Goal: Communication & Community: Answer question/provide support

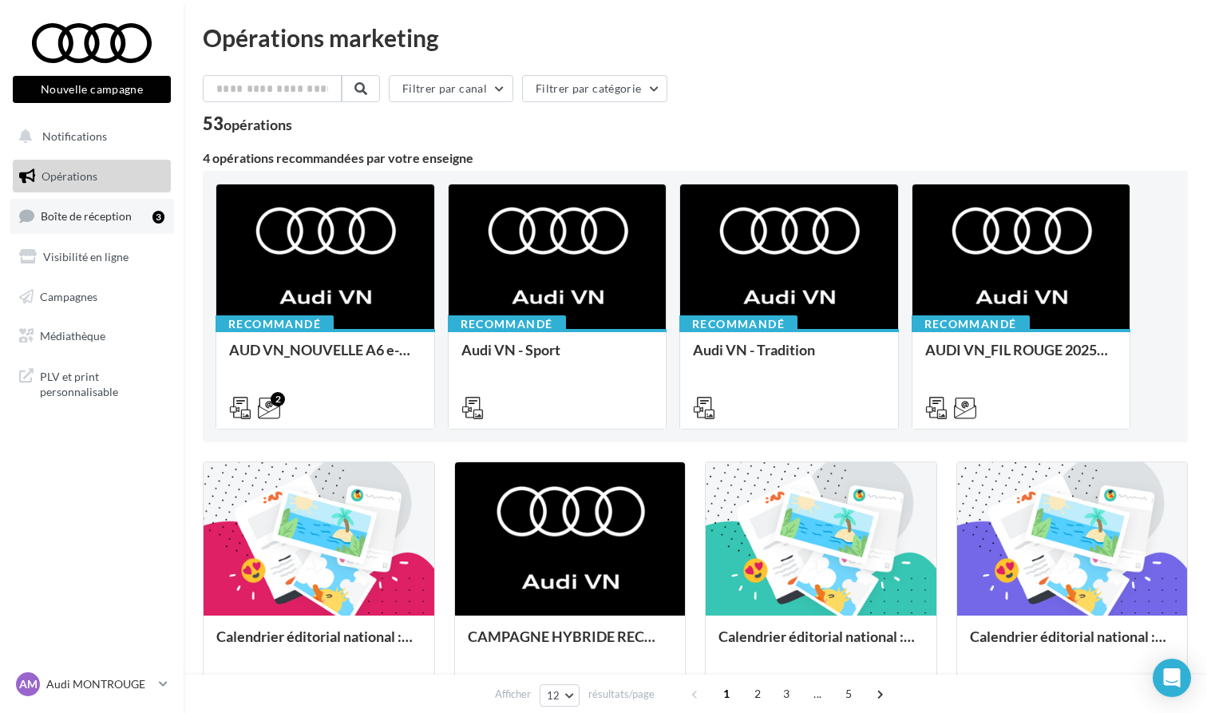
click at [73, 204] on link "Boîte de réception 3" at bounding box center [92, 216] width 164 height 34
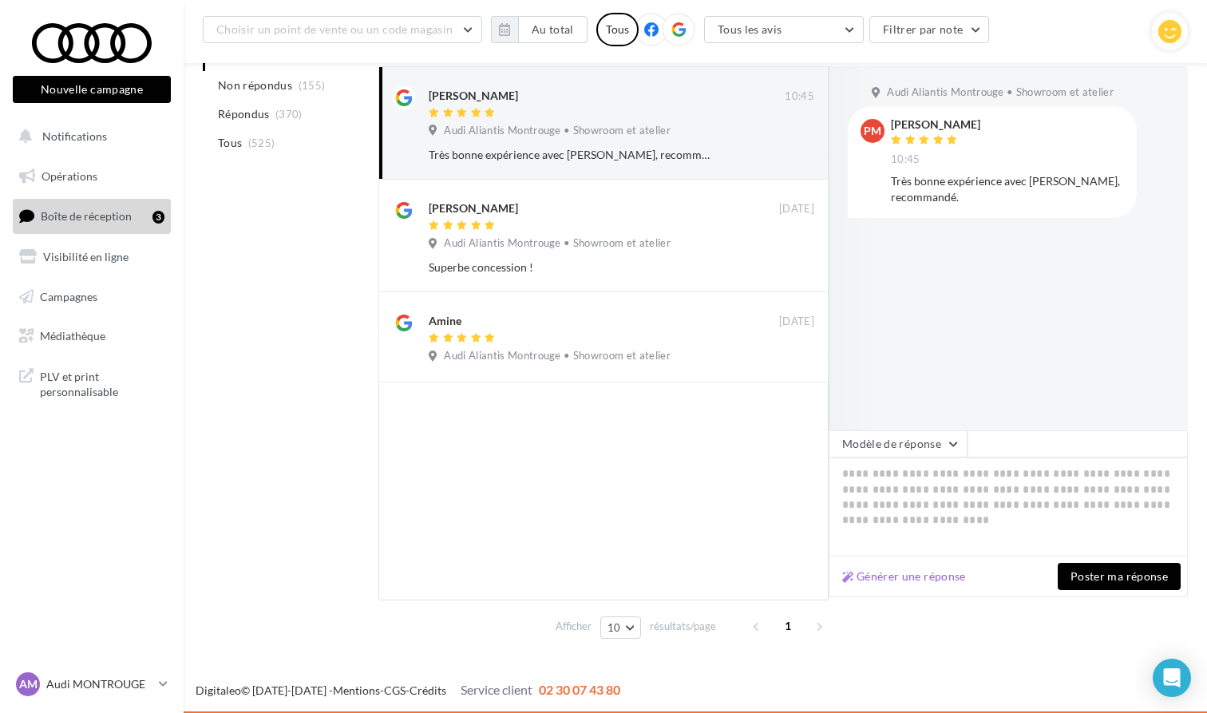
scroll to position [203, 0]
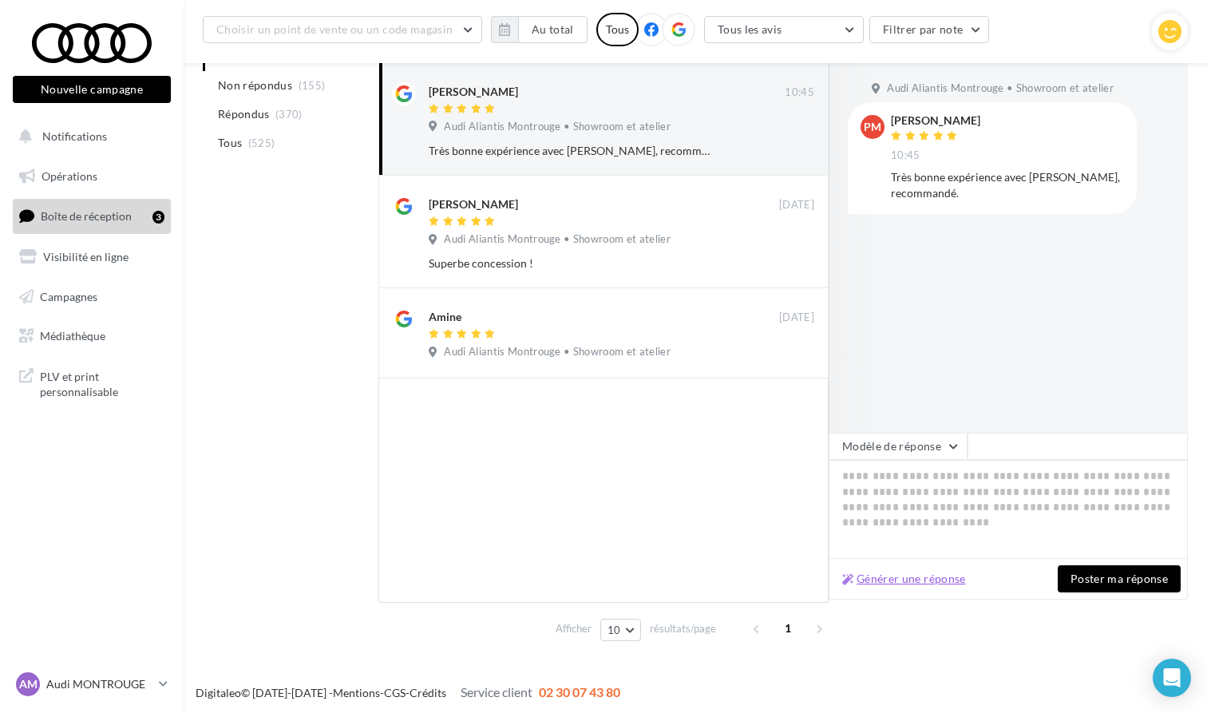
click at [933, 582] on button "Générer une réponse" at bounding box center [904, 578] width 137 height 19
type textarea "**********"
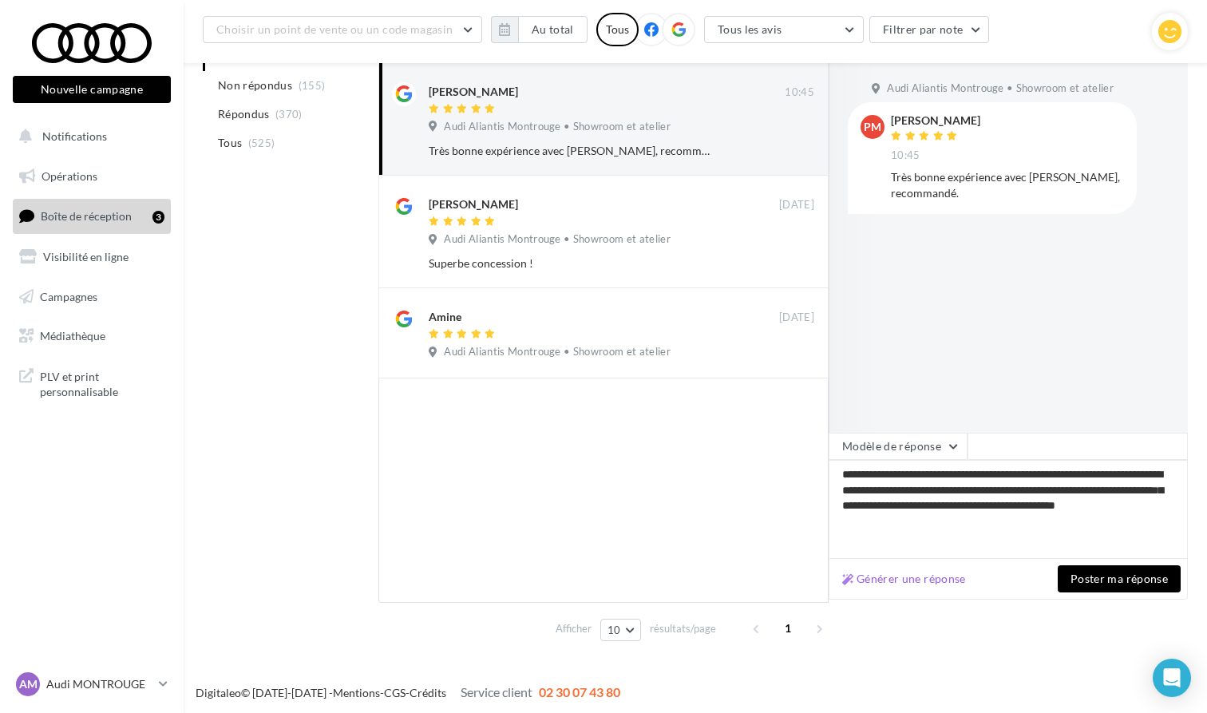
click at [1096, 586] on button "Poster ma réponse" at bounding box center [1119, 578] width 123 height 27
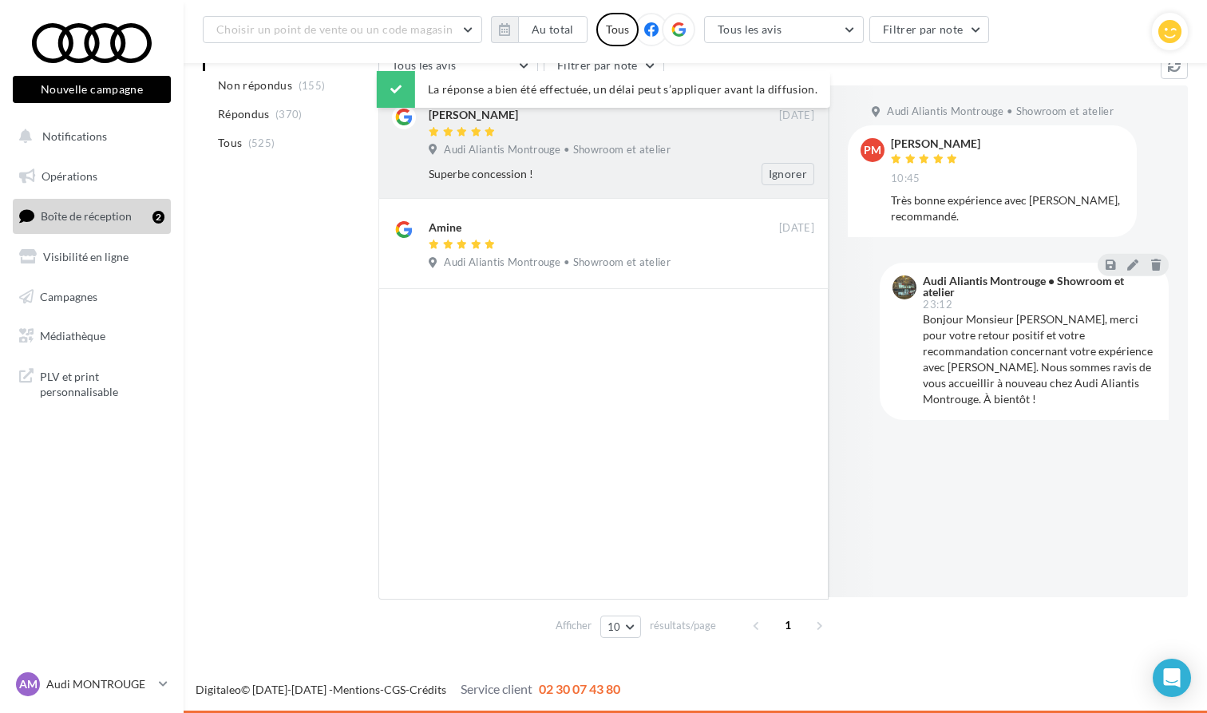
click at [606, 143] on div "Audi Aliantis Montrouge • Showroom et atelier" at bounding box center [622, 152] width 386 height 18
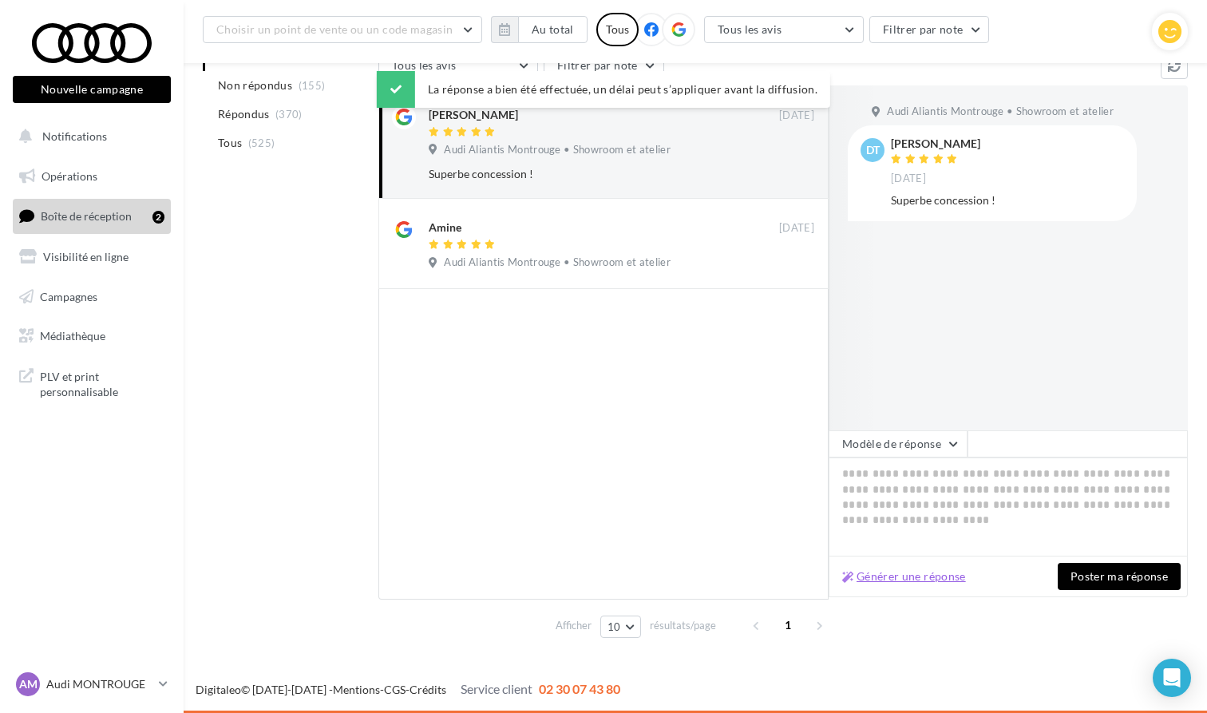
click at [919, 567] on button "Générer une réponse" at bounding box center [904, 576] width 137 height 19
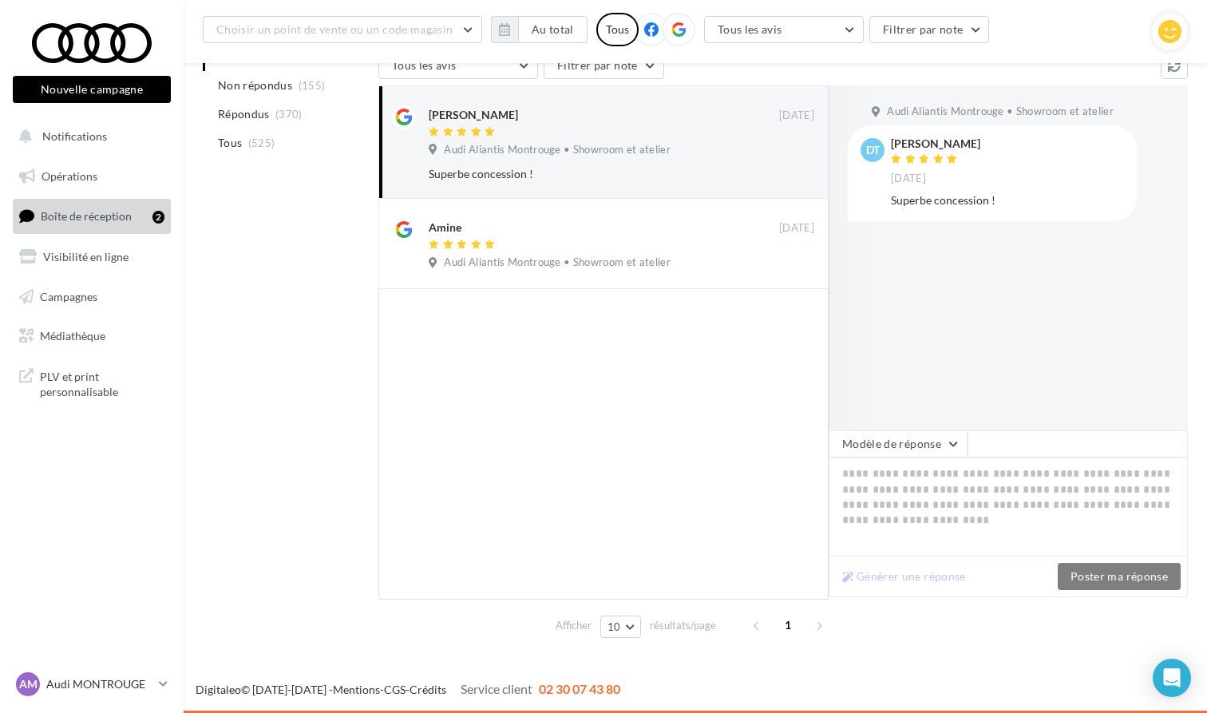
type textarea "**********"
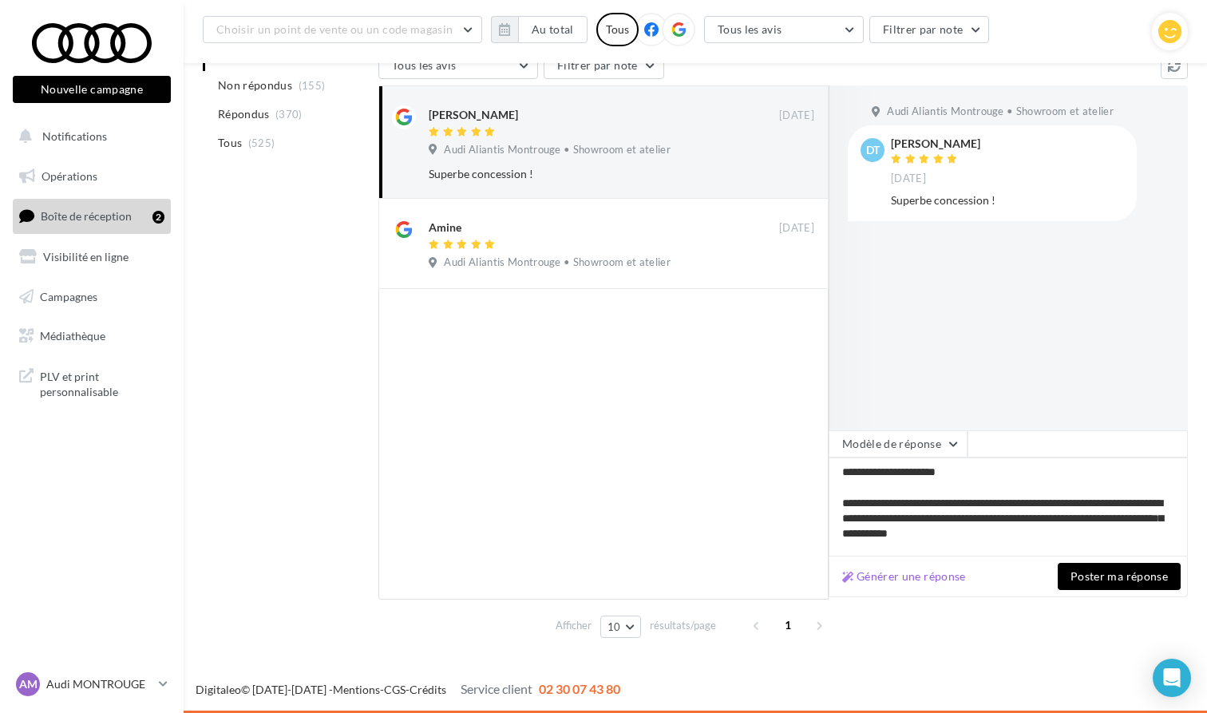
click at [1094, 563] on button "Poster ma réponse" at bounding box center [1119, 576] width 123 height 27
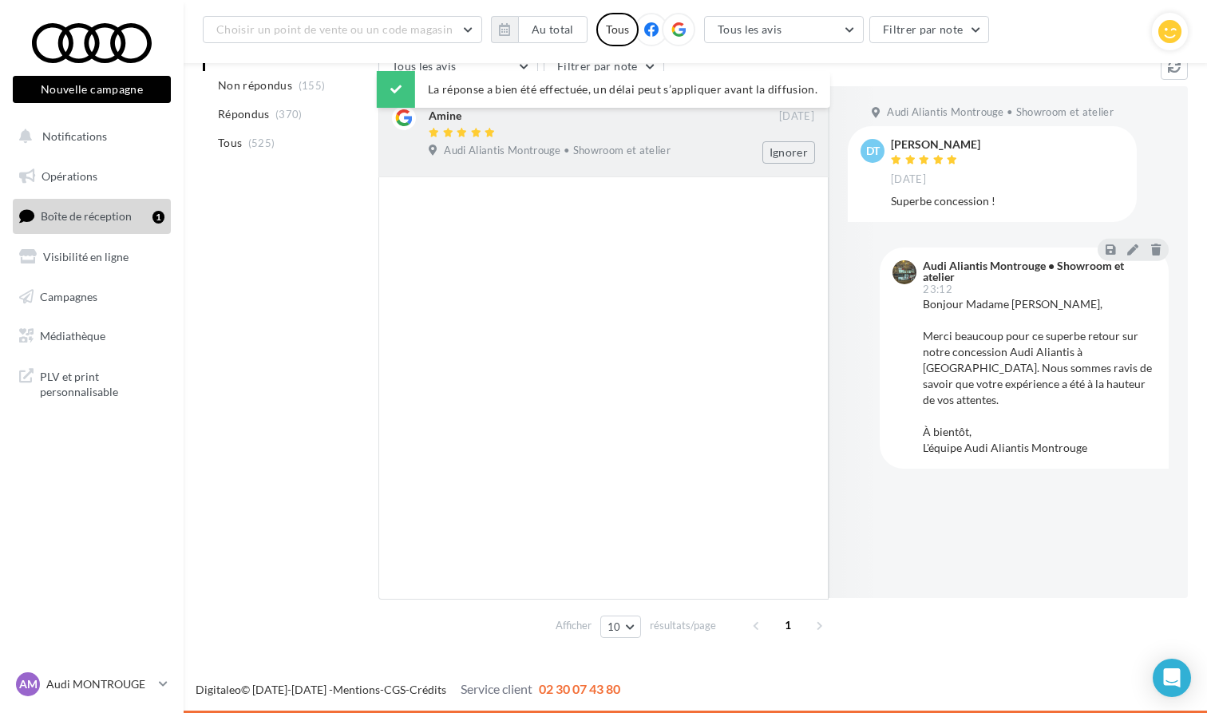
click at [627, 140] on div "Amine [DATE] Audi Aliantis Montrouge • Showroom et atelier Ignorer" at bounding box center [603, 131] width 450 height 91
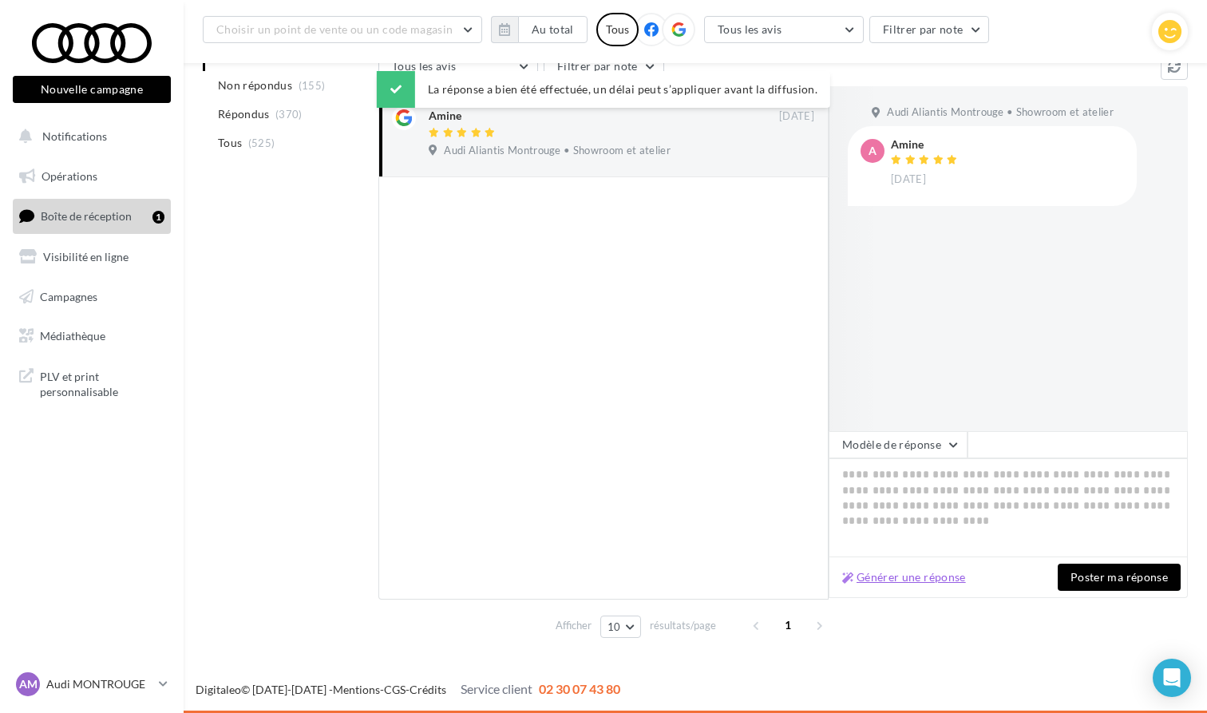
click at [941, 568] on button "Générer une réponse" at bounding box center [904, 577] width 137 height 19
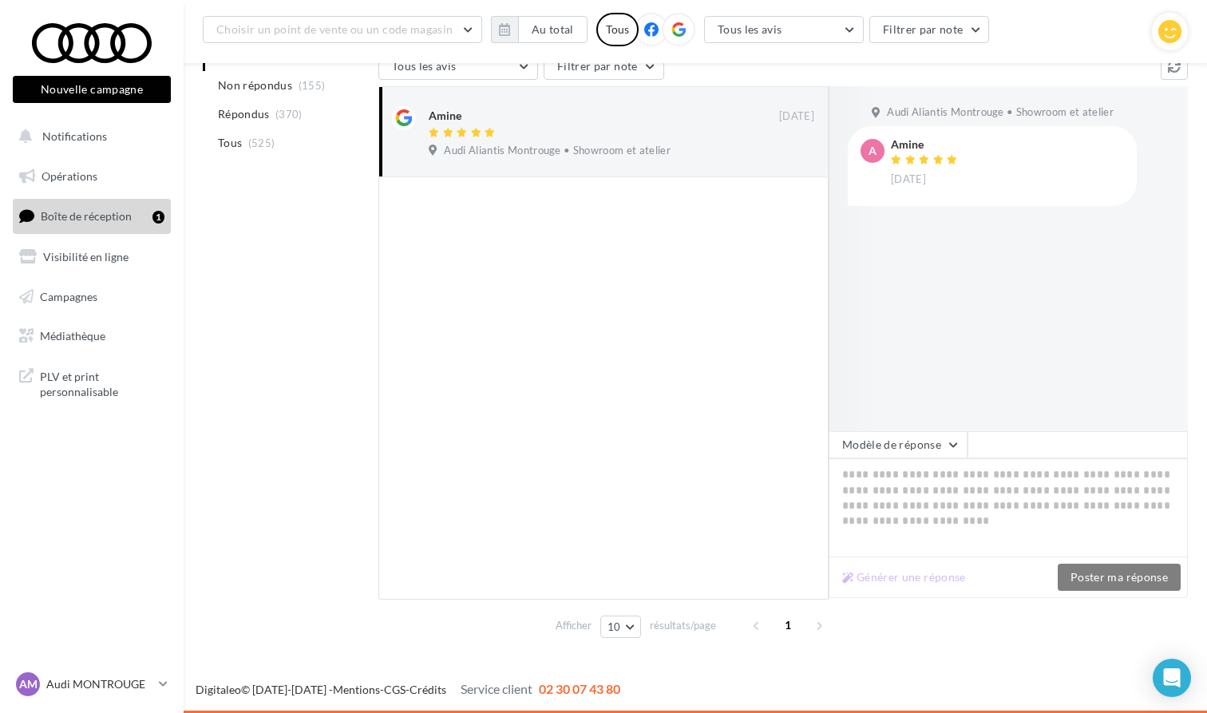
type textarea "**********"
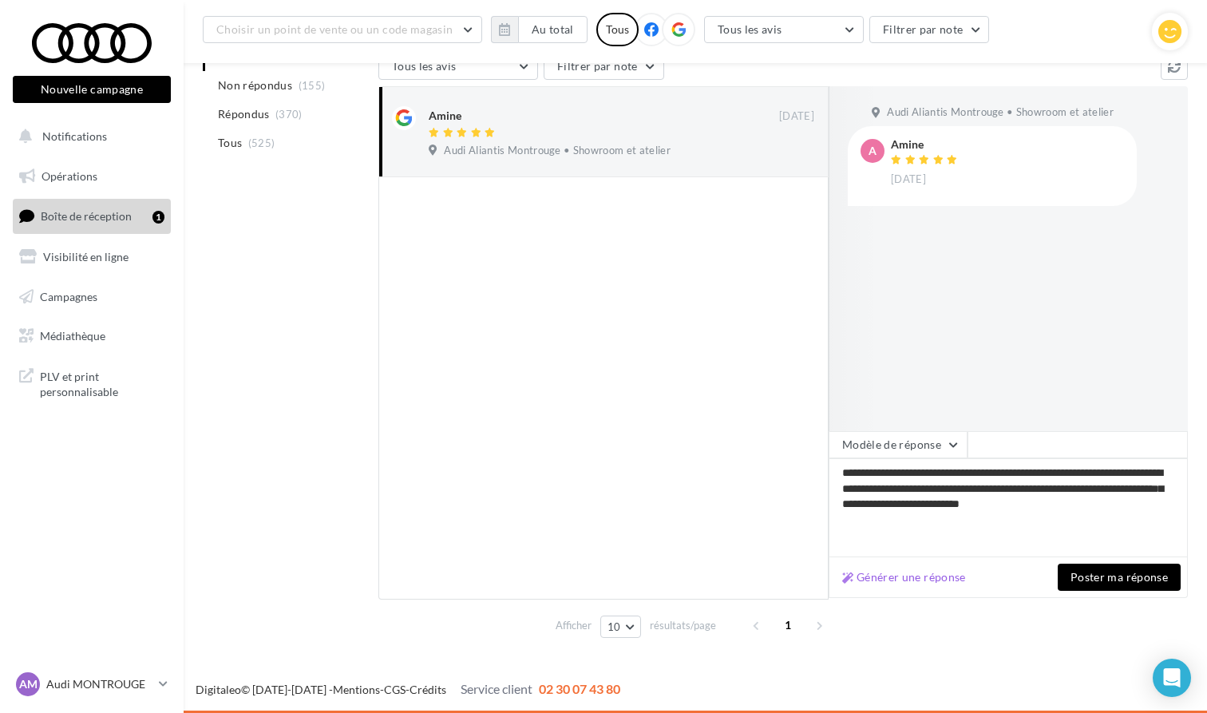
click at [1098, 564] on button "Poster ma réponse" at bounding box center [1119, 577] width 123 height 27
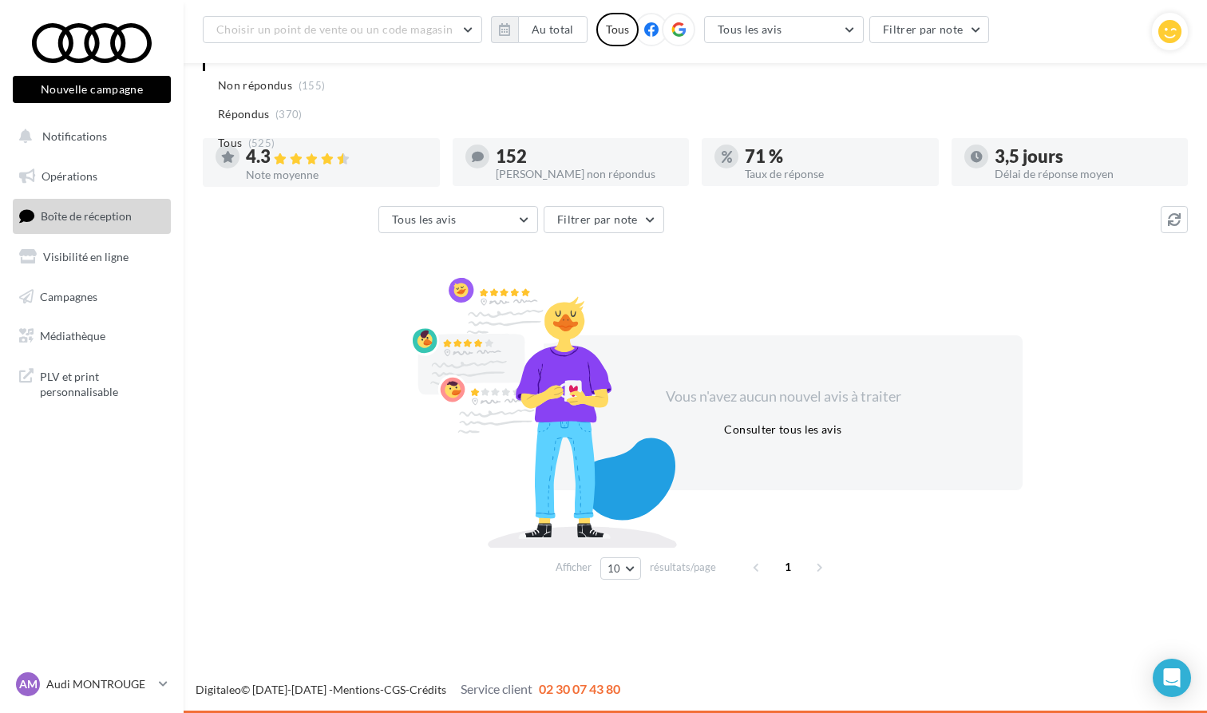
click at [117, 687] on html "Nouvelle campagne Nouvelle campagne Notifications Opérations Boîte de réception…" at bounding box center [603, 330] width 1207 height 713
drag, startPoint x: 79, startPoint y: 492, endPoint x: 134, endPoint y: 687, distance: 203.2
click at [134, 687] on html "Nouvelle campagne Nouvelle campagne Notifications Opérations Boîte de réception…" at bounding box center [603, 330] width 1207 height 713
click at [160, 683] on html "Nouvelle campagne Nouvelle campagne Notifications Opérations Boîte de réception…" at bounding box center [603, 330] width 1207 height 713
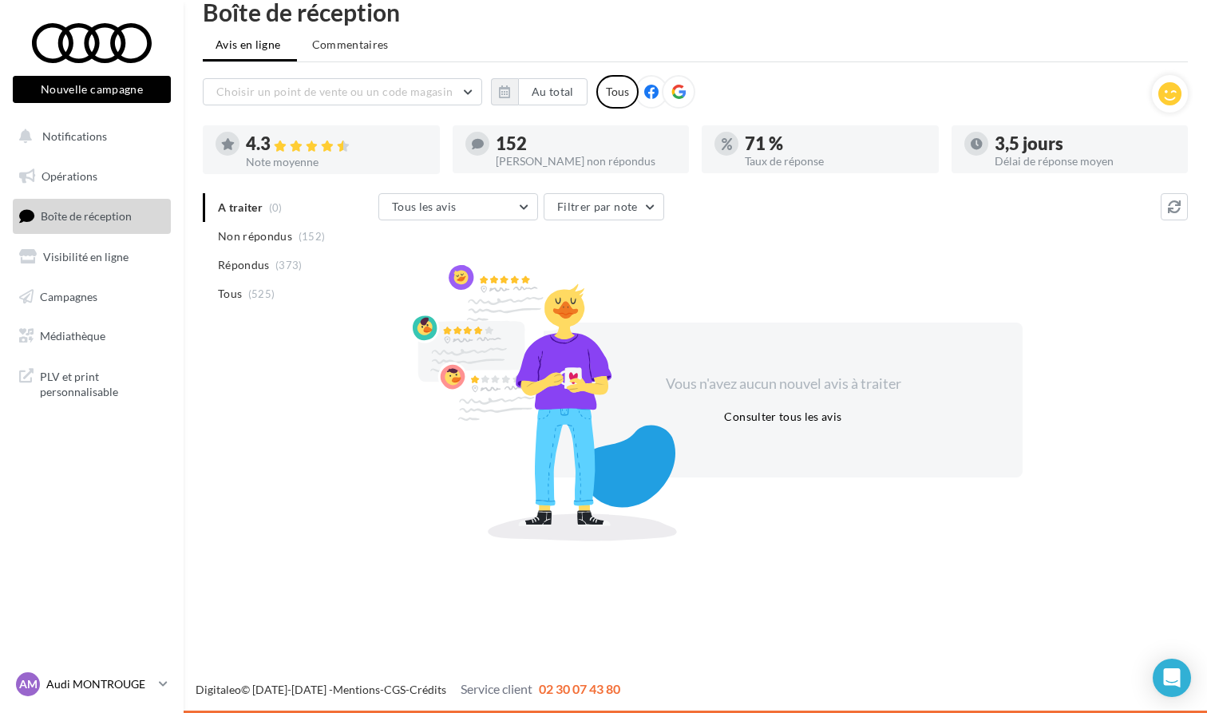
scroll to position [26, 0]
click at [163, 683] on icon at bounding box center [163, 684] width 9 height 14
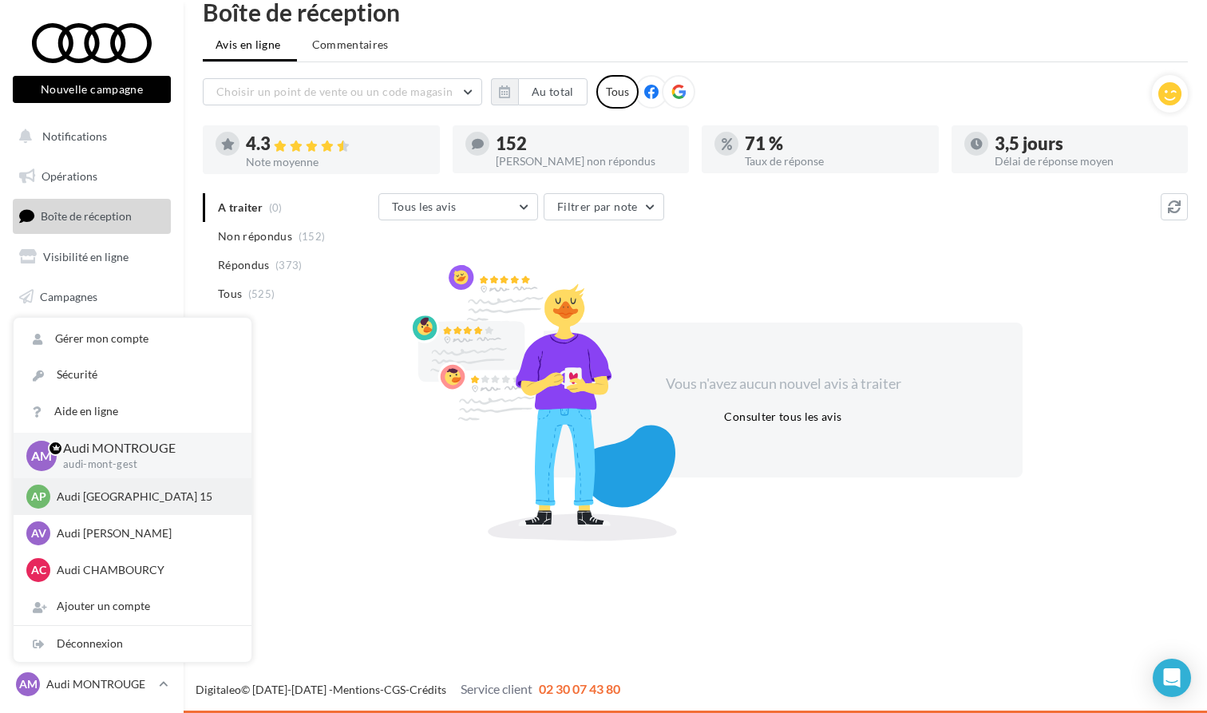
click at [124, 503] on p "Audi PARIS 15" at bounding box center [145, 497] width 176 height 16
